Goal: Use online tool/utility: Utilize a website feature to perform a specific function

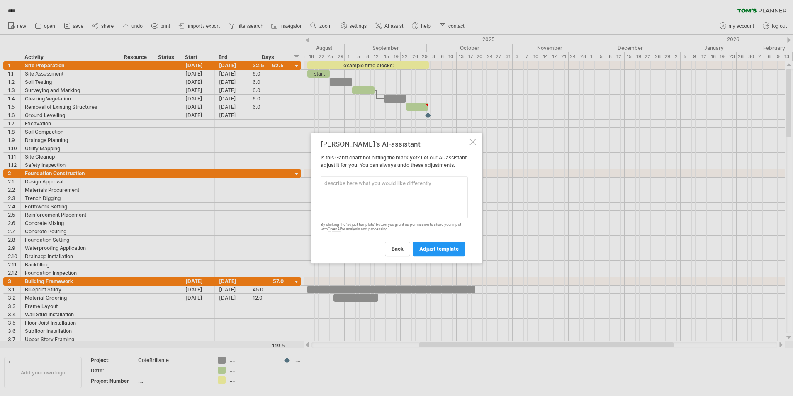
click at [369, 192] on textarea at bounding box center [394, 196] width 147 height 41
click at [352, 198] on textarea "I would like a price associated with all activities and balance" at bounding box center [394, 196] width 147 height 41
type textarea "I would like a price associated with all activities and balance"
click at [440, 252] on span "adjust template" at bounding box center [438, 249] width 39 height 6
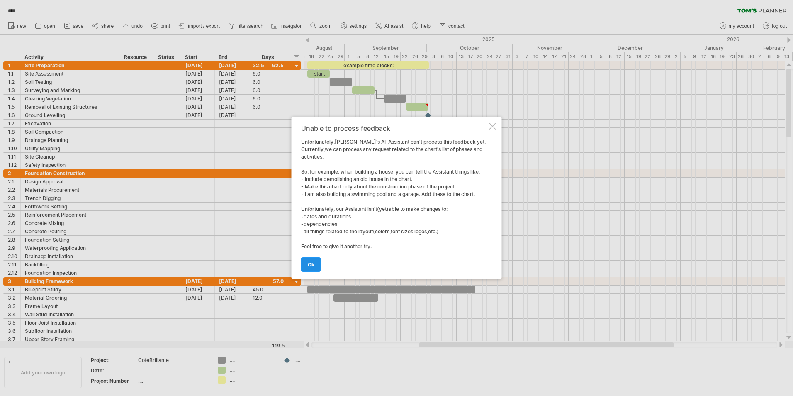
click at [304, 265] on link "ok" at bounding box center [311, 264] width 20 height 15
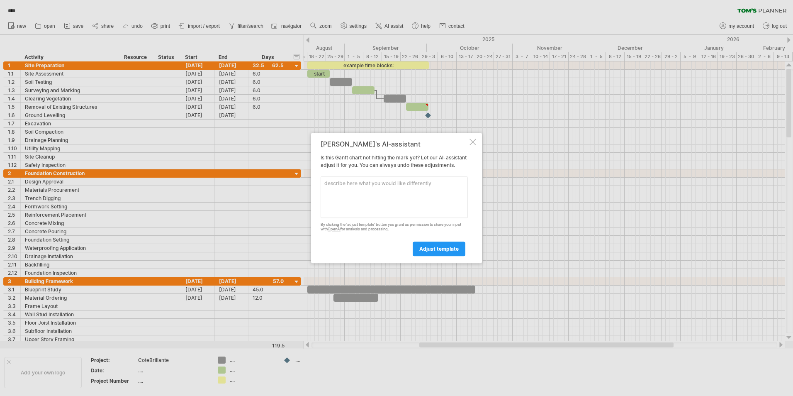
click at [474, 139] on div at bounding box center [473, 142] width 7 height 7
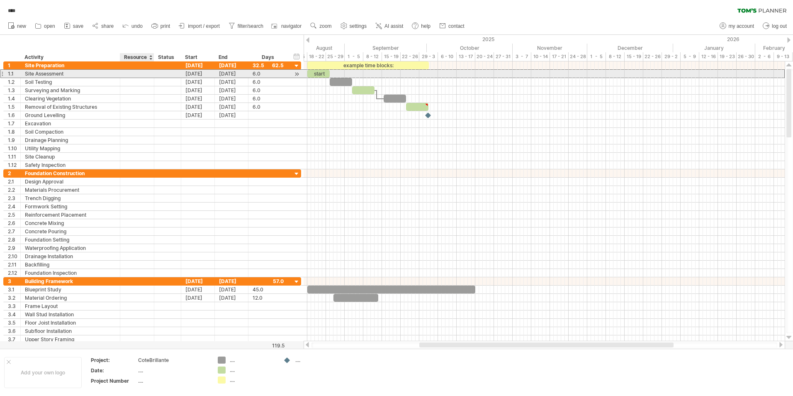
click at [130, 73] on div at bounding box center [136, 74] width 25 height 8
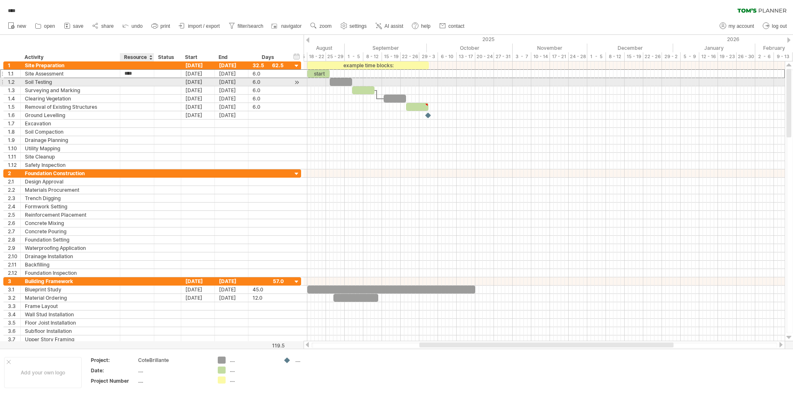
click at [139, 80] on div at bounding box center [136, 82] width 25 height 8
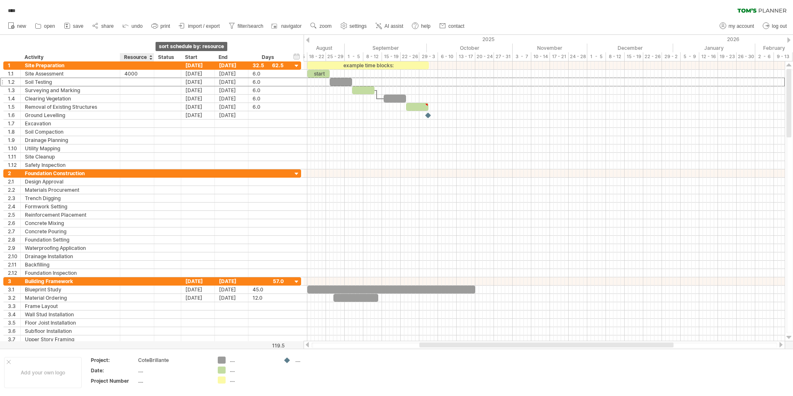
click at [152, 55] on div at bounding box center [150, 57] width 3 height 8
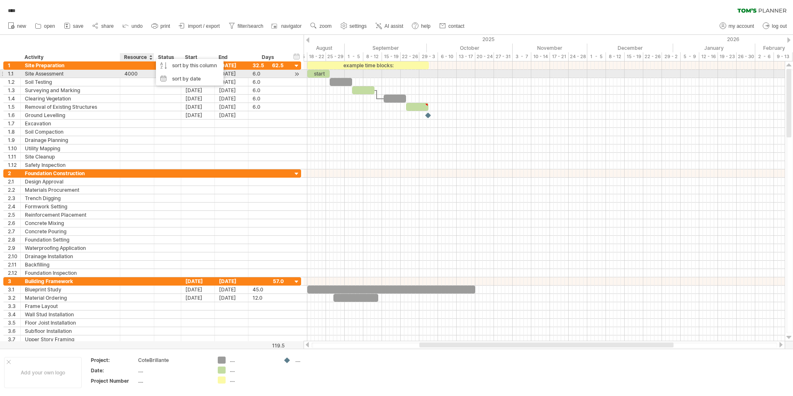
click at [137, 73] on div "4000" at bounding box center [136, 74] width 25 height 8
type input "*"
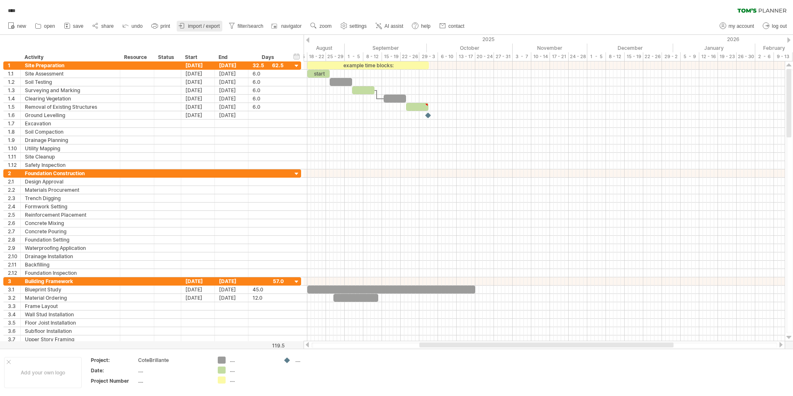
click at [205, 26] on span "import / export" at bounding box center [204, 26] width 32 height 6
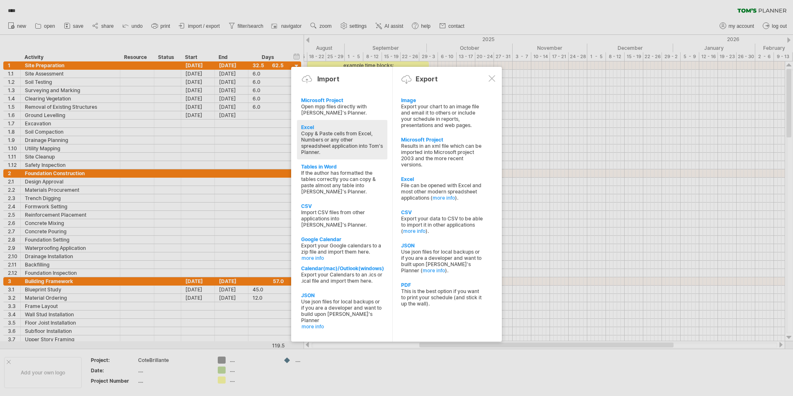
click at [342, 135] on div "Copy & Paste cells from Excel, Numbers or any other spreadsheet application int…" at bounding box center [342, 142] width 82 height 25
type textarea "**********"
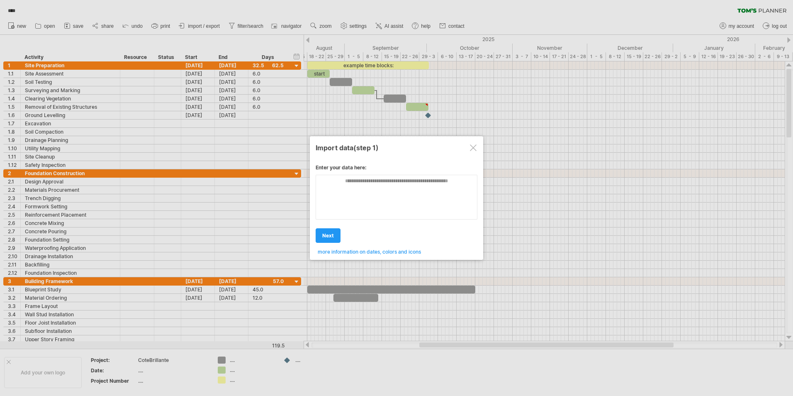
click at [366, 253] on span "more information on dates, colors and icons" at bounding box center [369, 251] width 103 height 6
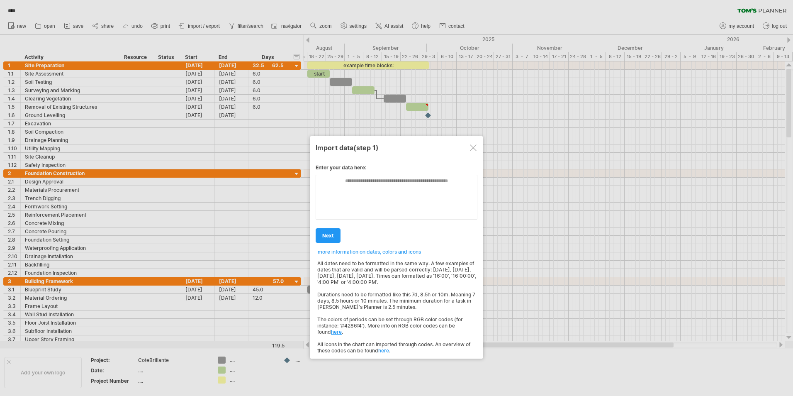
click at [475, 146] on div at bounding box center [473, 147] width 7 height 7
